Goal: Task Accomplishment & Management: Use online tool/utility

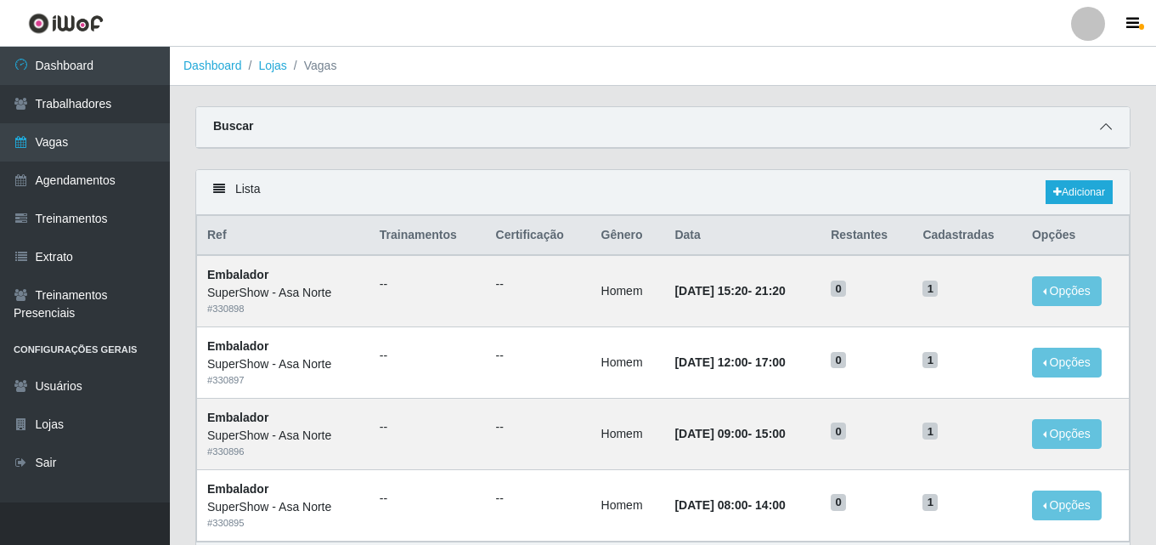
click at [1106, 127] on icon at bounding box center [1106, 127] width 12 height 12
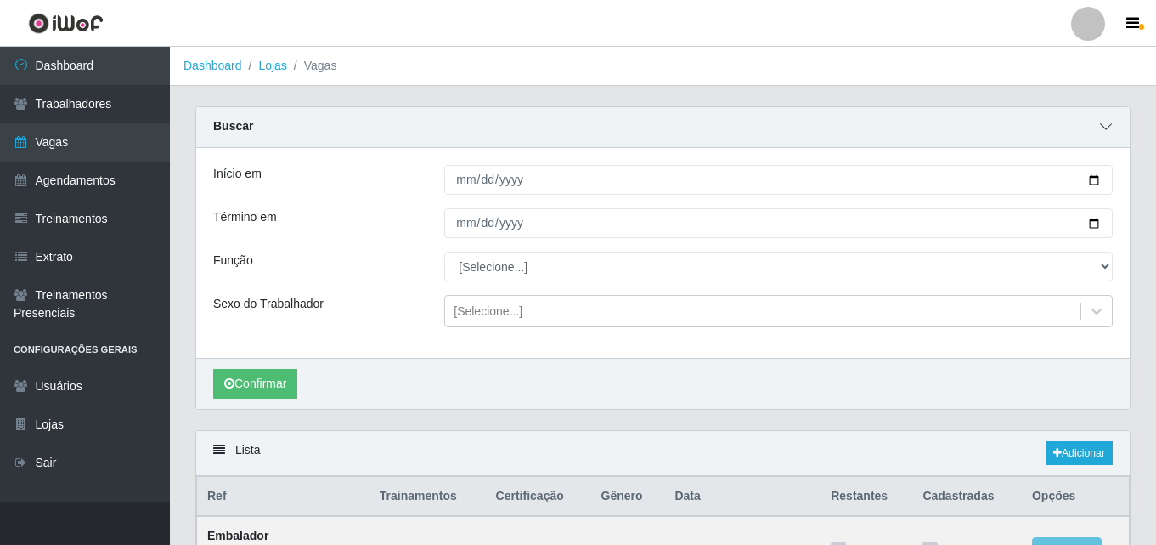
click at [1107, 127] on icon at bounding box center [1106, 127] width 12 height 12
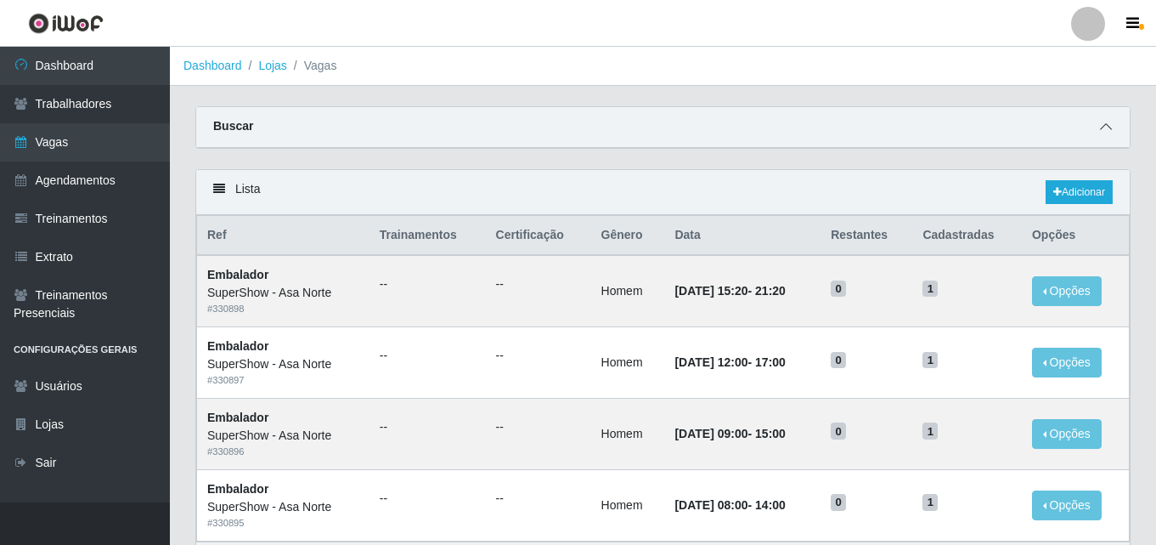
click at [1107, 122] on icon at bounding box center [1106, 127] width 12 height 12
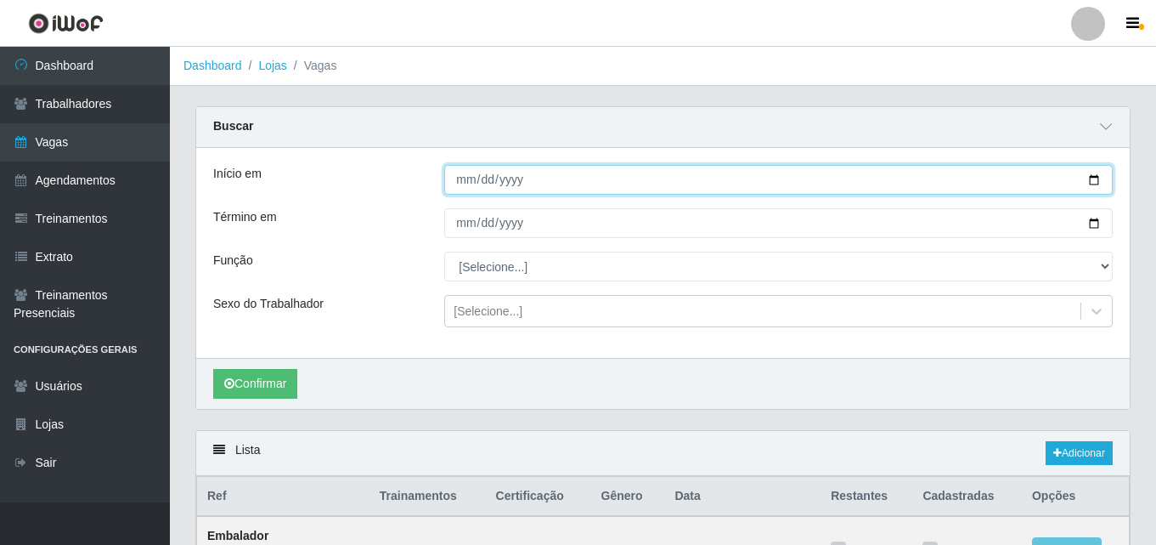
click at [1096, 175] on input "[DATE]" at bounding box center [778, 180] width 669 height 30
type input "[DATE]"
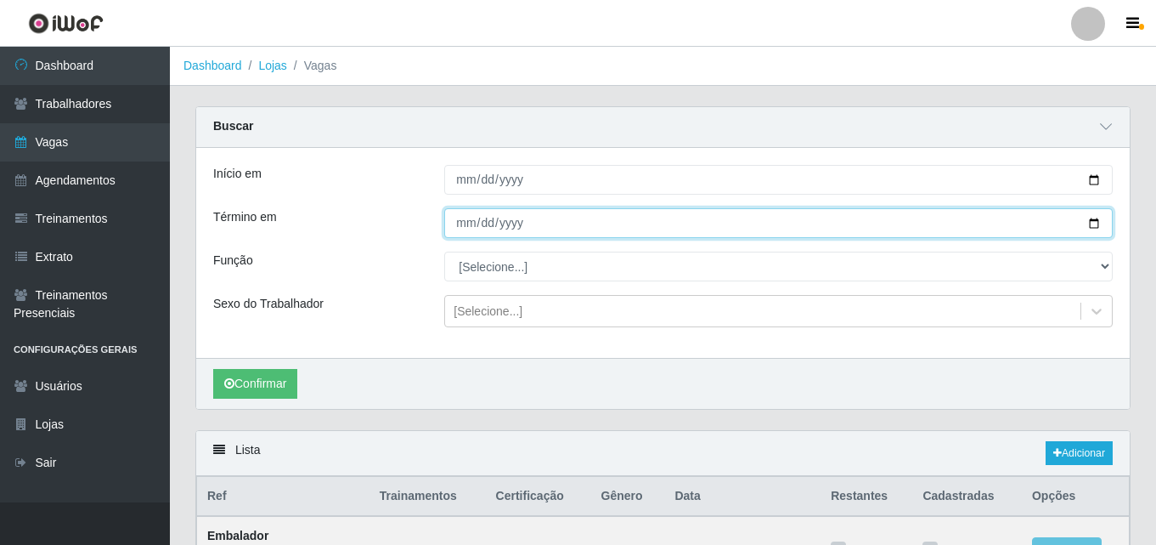
click at [1087, 224] on input "[DATE]" at bounding box center [778, 223] width 669 height 30
type input "[DATE]"
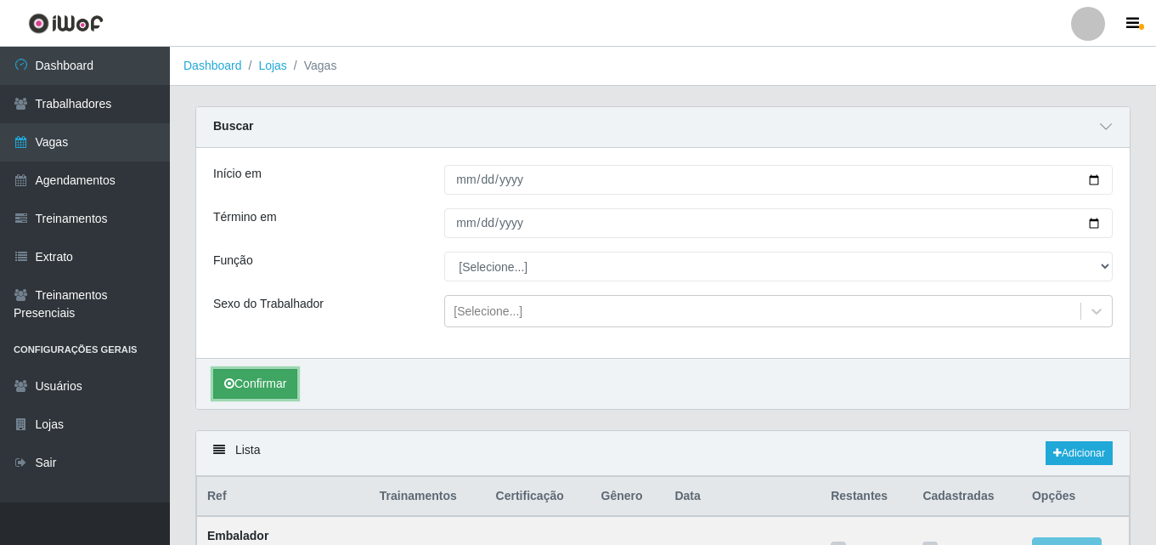
click at [280, 390] on button "Confirmar" at bounding box center [255, 384] width 84 height 30
